Goal: Navigation & Orientation: Find specific page/section

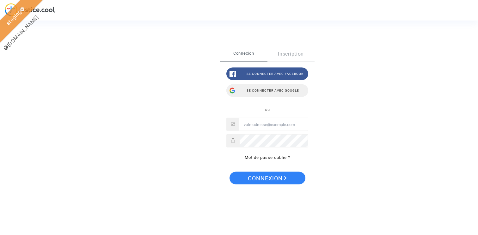
type input "[EMAIL_ADDRESS][DOMAIN_NAME]"
click at [275, 90] on div "Se connecter avec Google" at bounding box center [267, 90] width 82 height 13
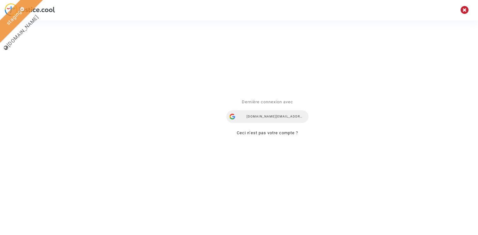
click at [259, 115] on div "[DOMAIN_NAME][EMAIL_ADDRESS][DOMAIN_NAME]" at bounding box center [267, 117] width 82 height 13
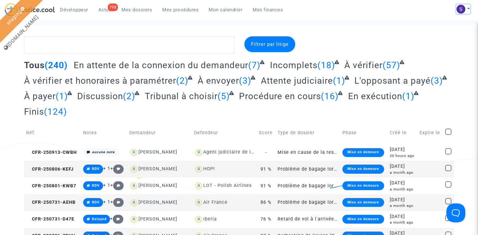
click at [463, 9] on img at bounding box center [461, 9] width 9 height 9
